Goal: Find specific page/section: Find specific page/section

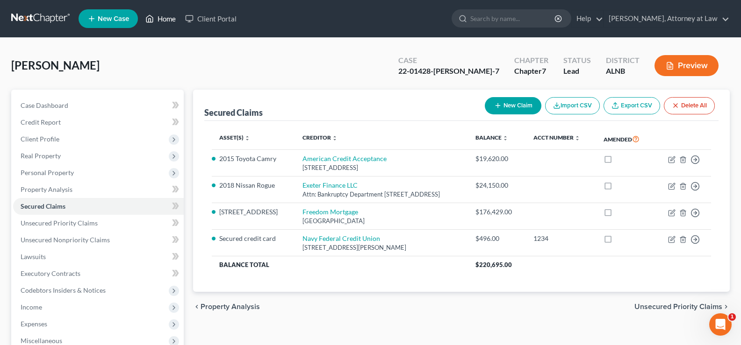
click at [169, 21] on link "Home" at bounding box center [161, 18] width 40 height 17
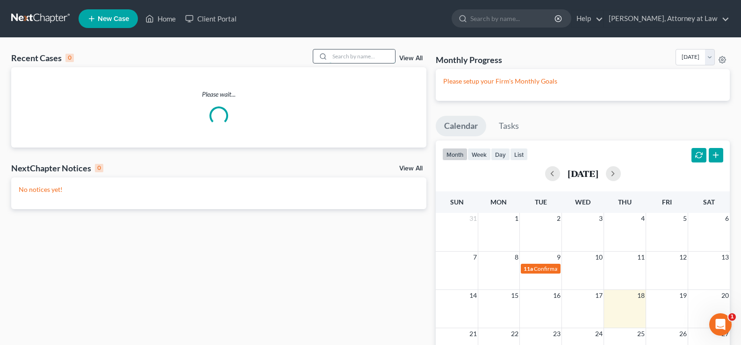
click at [350, 56] on input "search" at bounding box center [361, 57] width 65 height 14
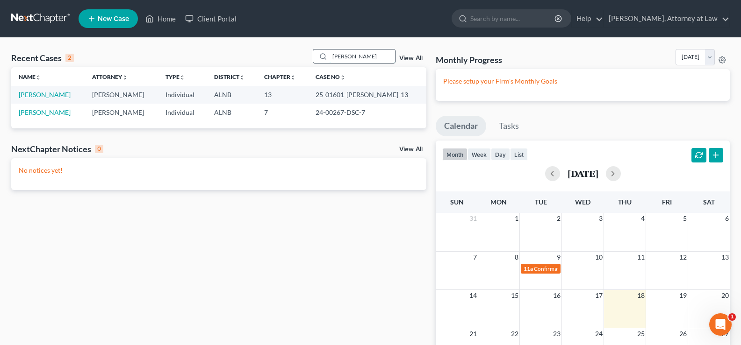
type input "[PERSON_NAME]"
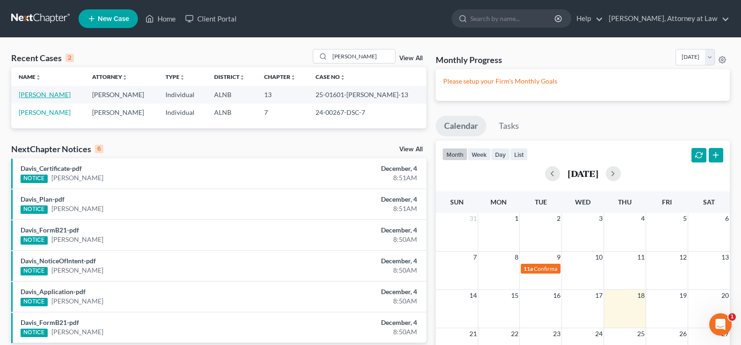
click at [50, 92] on link "[PERSON_NAME]" at bounding box center [45, 95] width 52 height 8
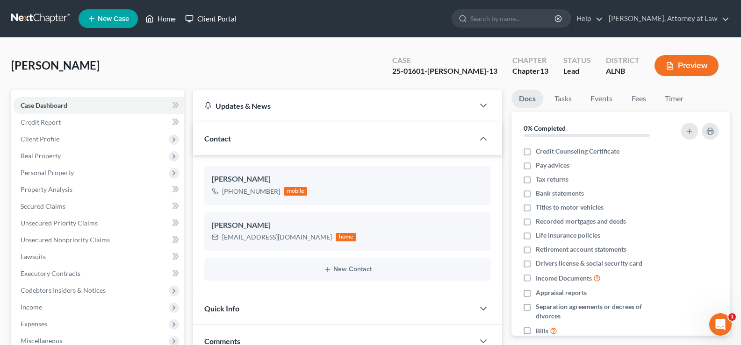
drag, startPoint x: 169, startPoint y: 22, endPoint x: 226, endPoint y: 27, distance: 57.2
click at [170, 22] on link "Home" at bounding box center [161, 18] width 40 height 17
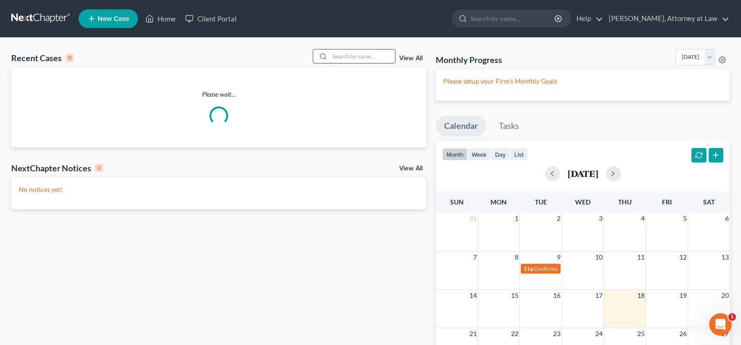
click at [361, 57] on input "search" at bounding box center [361, 57] width 65 height 14
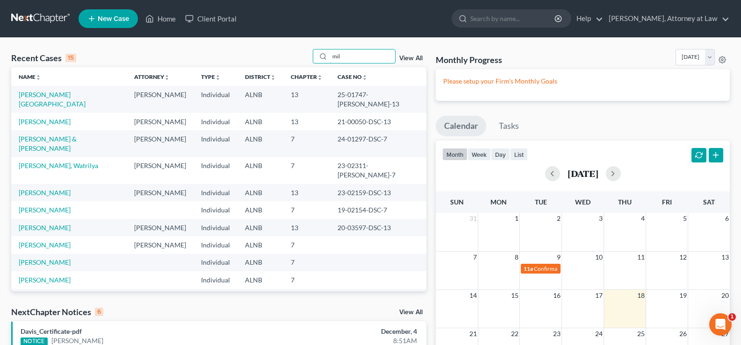
type input "mil"
